Goal: Information Seeking & Learning: Learn about a topic

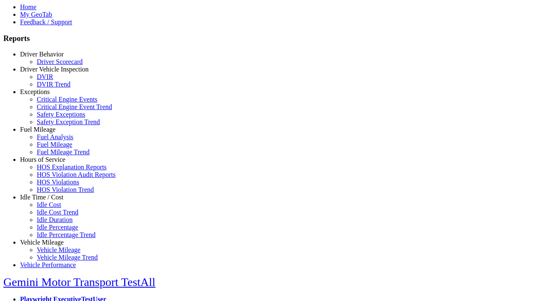
click at [48, 95] on link "Exceptions" at bounding box center [35, 91] width 30 height 7
click at [54, 110] on link "Critical Engine Event Trend" at bounding box center [74, 106] width 75 height 7
select select
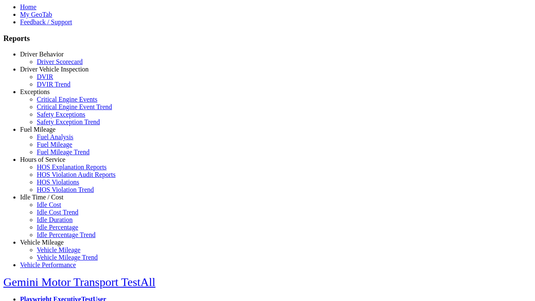
select select
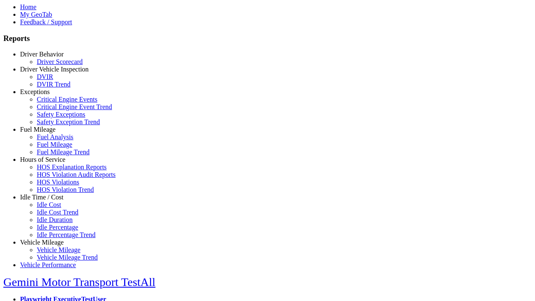
select select
select select "**********"
